Goal: Task Accomplishment & Management: Manage account settings

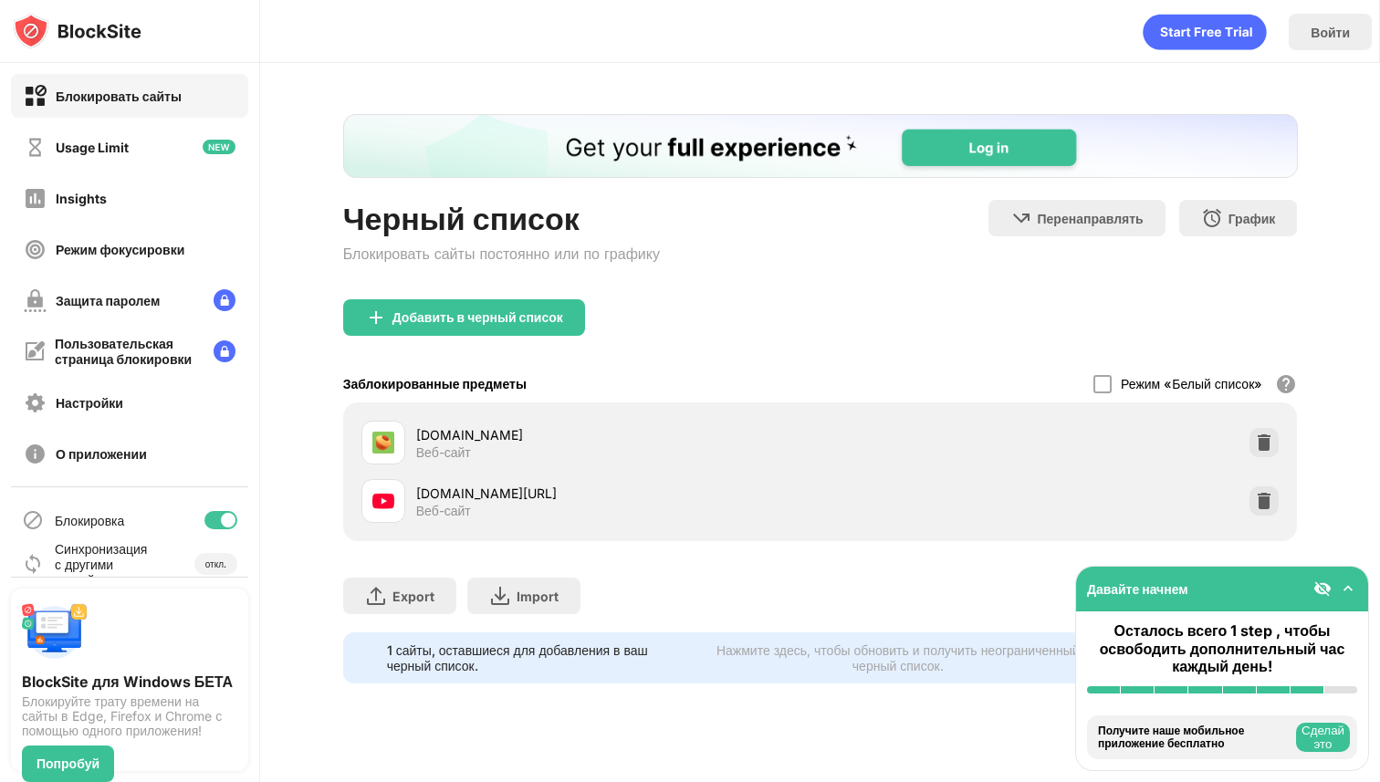
click at [1254, 492] on div at bounding box center [1264, 501] width 29 height 29
